Goal: Task Accomplishment & Management: Manage account settings

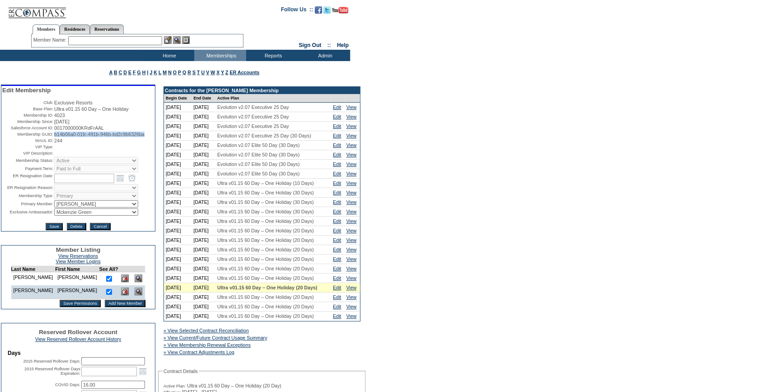
drag, startPoint x: 90, startPoint y: 144, endPoint x: 52, endPoint y: 137, distance: 39.0
click at [54, 137] on td "b14b06a0-01fc-491b-946b-bd2c9b6326ba" at bounding box center [104, 133] width 100 height 5
copy span "b14b06a0-01fc-491b-946b-bd2c9b6326ba"
click at [122, 41] on input "text" at bounding box center [115, 40] width 94 height 9
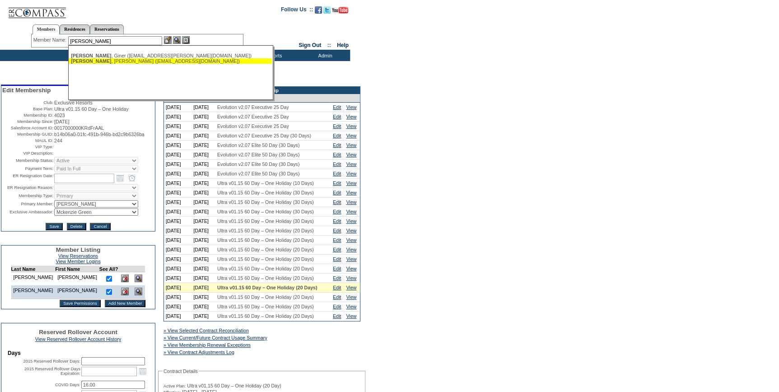
click at [126, 63] on div "[PERSON_NAME] ([EMAIL_ADDRESS][DOMAIN_NAME])" at bounding box center [170, 60] width 199 height 5
type input "[PERSON_NAME] ([EMAIL_ADDRESS][DOMAIN_NAME])"
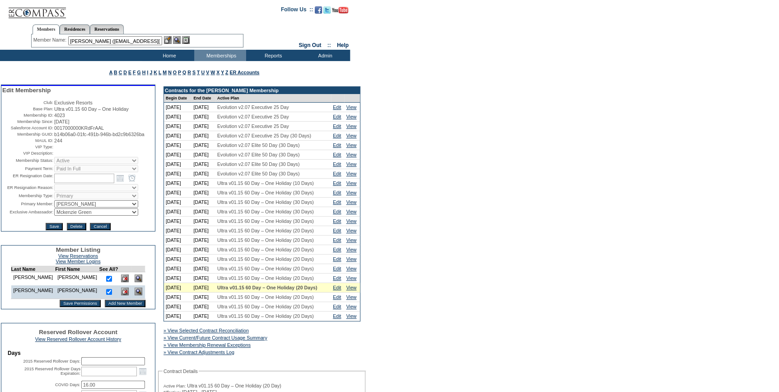
click at [168, 40] on img at bounding box center [168, 40] width 8 height 8
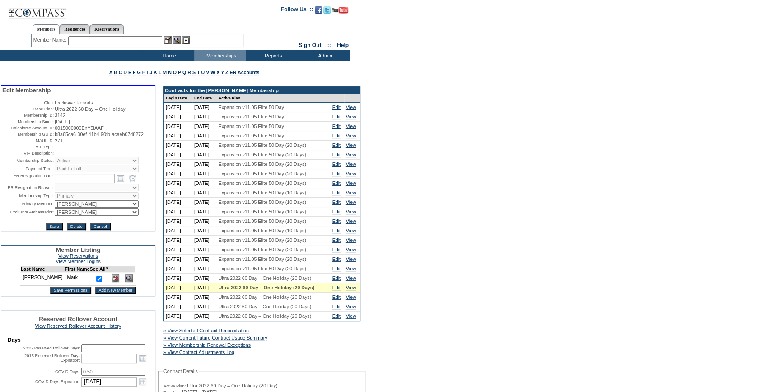
drag, startPoint x: 94, startPoint y: 142, endPoint x: 52, endPoint y: 137, distance: 41.9
click at [52, 137] on table "Edit Membership Club: Exclusive Resorts Base Plan: Ultra 2022 60 Day – One Holi…" at bounding box center [78, 158] width 154 height 145
copy tr "b8a65ca6-30ef-41b4-90fb-acaeb07d8272"
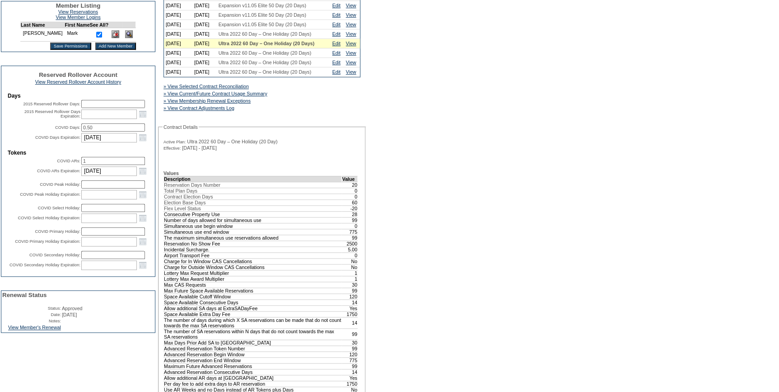
scroll to position [328, 0]
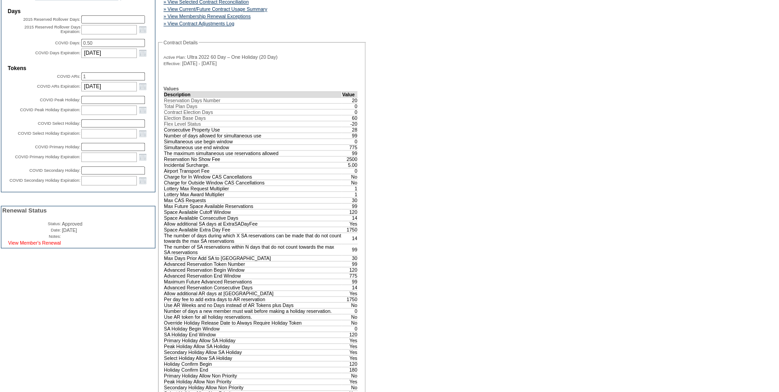
click at [48, 245] on link "View Member's Renewal" at bounding box center [34, 242] width 53 height 5
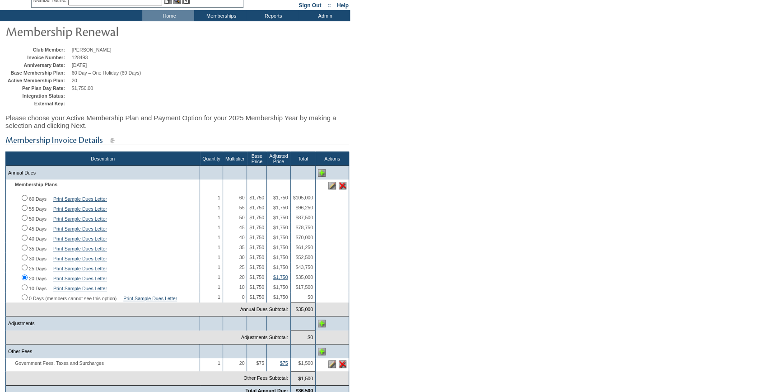
scroll to position [123, 0]
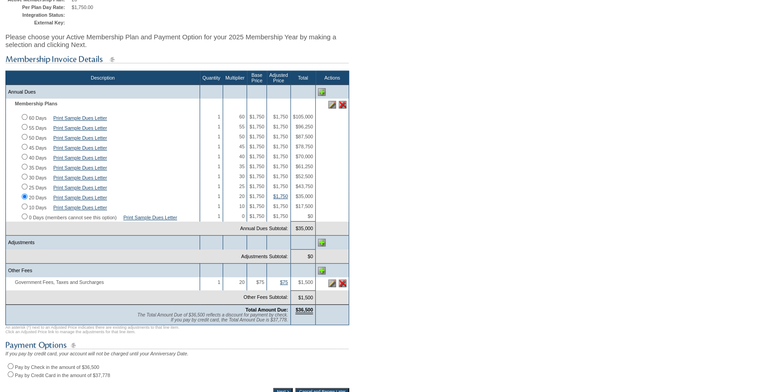
click at [11, 369] on input "Pay by Check in the amount of $36,500" at bounding box center [11, 366] width 6 height 6
radio input "true"
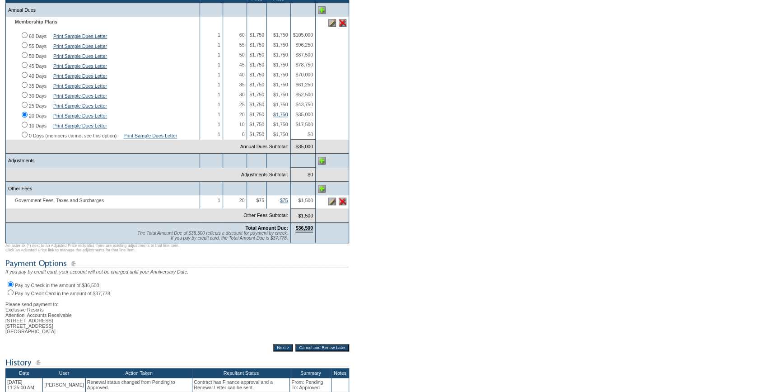
scroll to position [205, 0]
click at [273, 351] on input "Next >" at bounding box center [282, 346] width 19 height 7
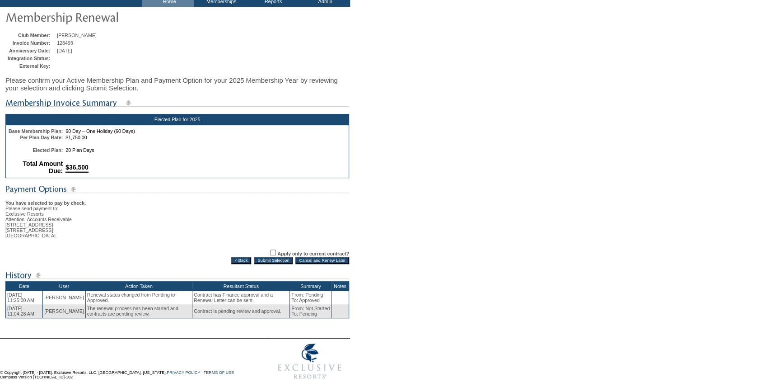
scroll to position [65, 0]
click at [277, 253] on td "Elected Plan for 2025 Base Membership Plan: 60 Day – One Holiday (60 Days) Per …" at bounding box center [177, 210] width 344 height 226
click at [270, 257] on input "Submit Selection" at bounding box center [273, 260] width 39 height 7
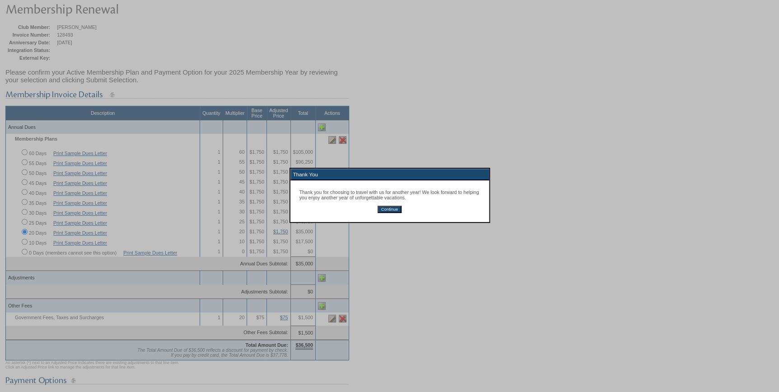
click at [391, 211] on input "Continue" at bounding box center [390, 209] width 24 height 7
